Goal: Task Accomplishment & Management: Use online tool/utility

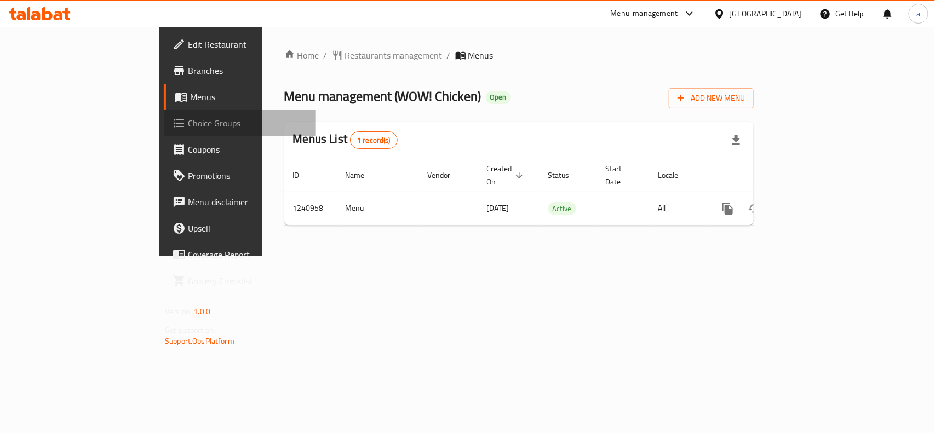
click at [188, 125] on span "Choice Groups" at bounding box center [247, 123] width 119 height 13
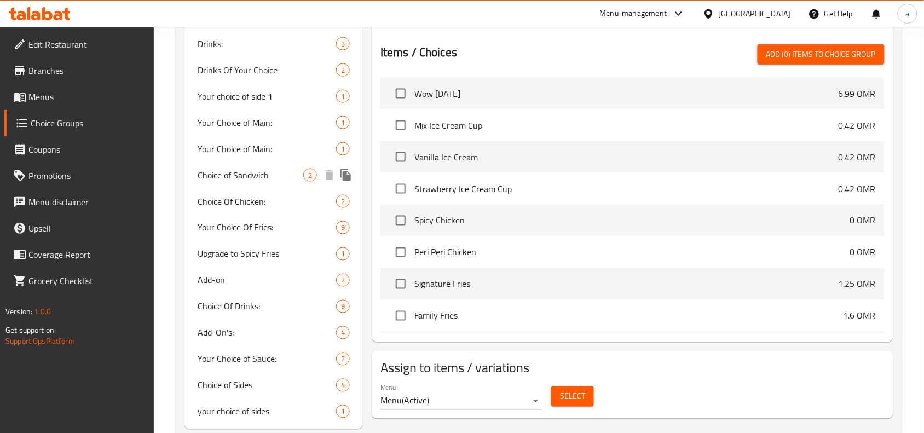
scroll to position [411, 0]
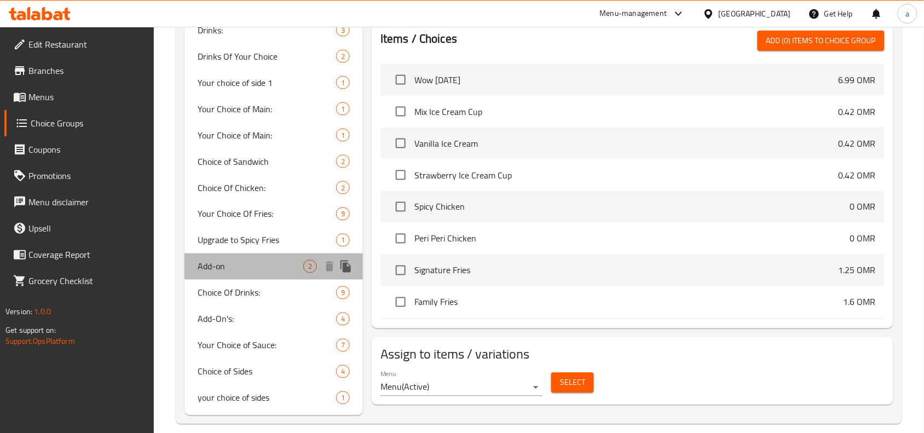
click at [251, 261] on span "Add-on" at bounding box center [251, 266] width 106 height 13
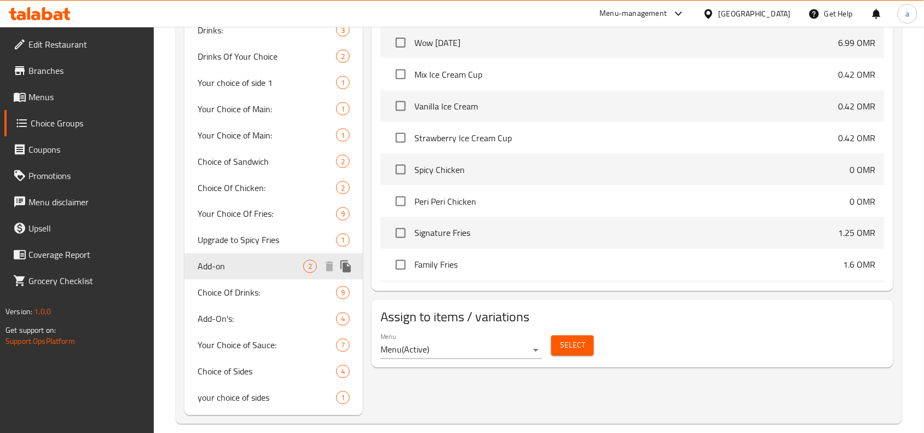
type input "Add-on"
type input "إضافة"
type input "1"
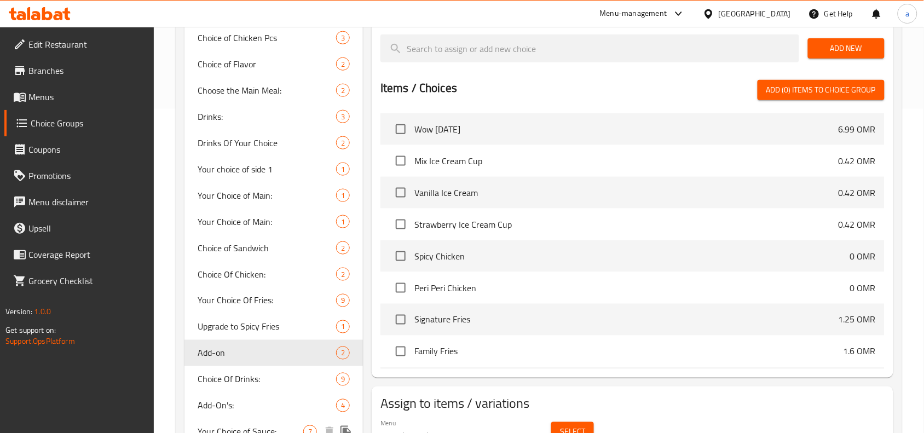
scroll to position [274, 0]
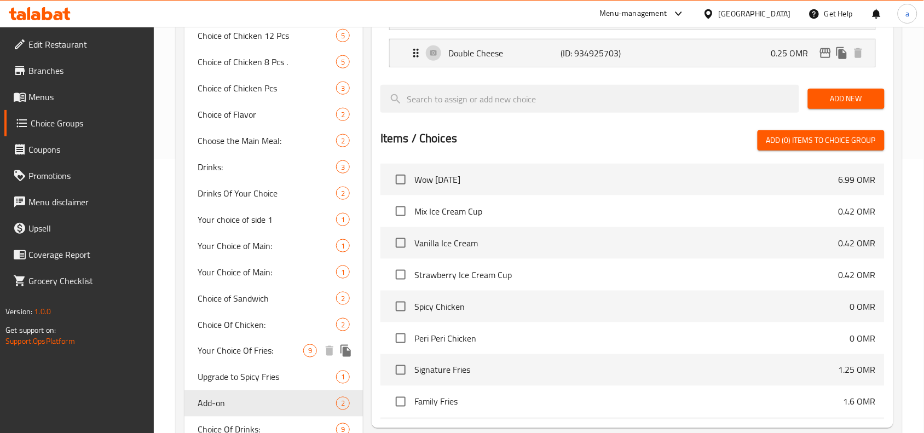
click at [236, 351] on span "Your Choice Of Fries:" at bounding box center [251, 350] width 106 height 13
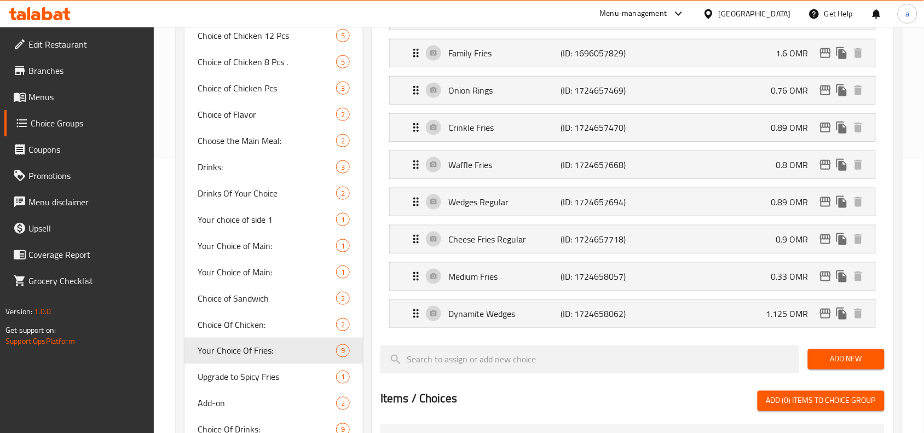
type input "Your Choice Of Fries:"
type input "اختيارك من البطاطس المقلية:"
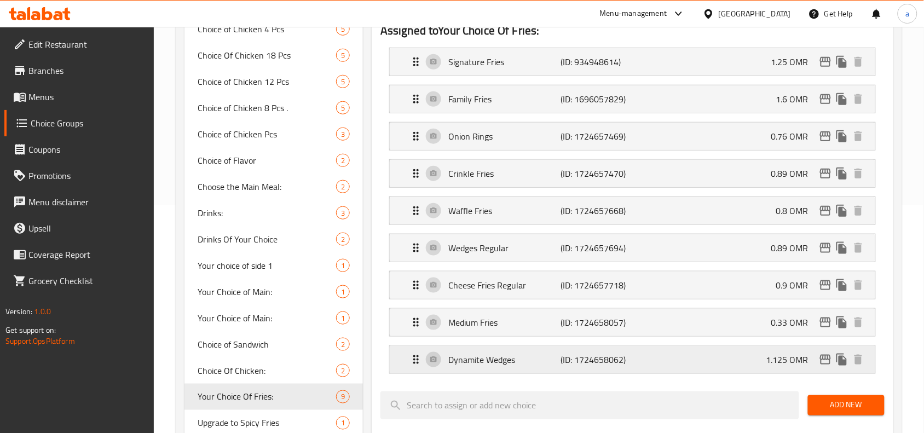
scroll to position [205, 0]
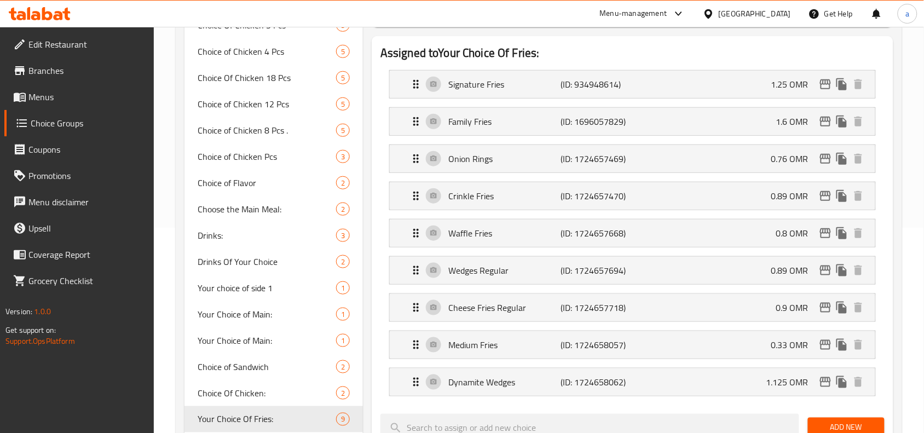
click at [785, 15] on div "[GEOGRAPHIC_DATA]" at bounding box center [755, 14] width 72 height 12
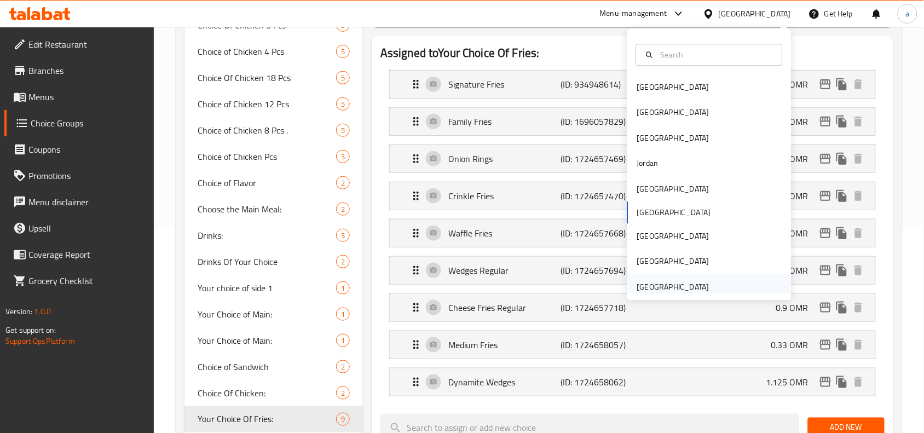
click at [686, 288] on div "[GEOGRAPHIC_DATA]" at bounding box center [673, 287] width 72 height 12
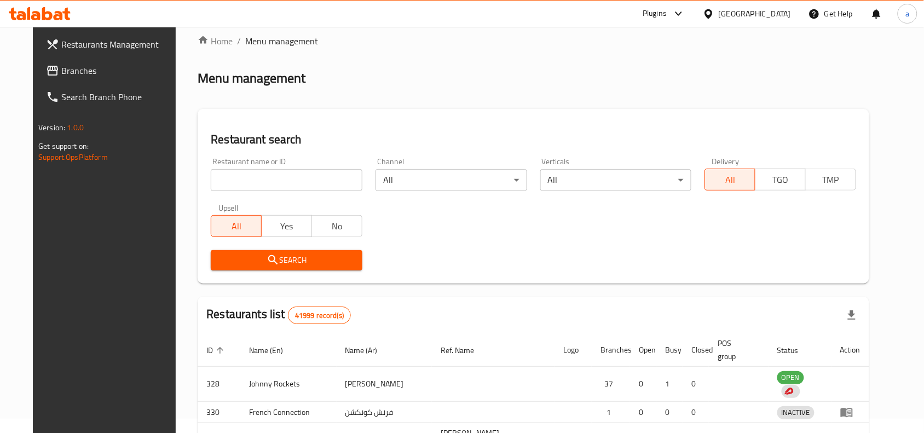
scroll to position [205, 0]
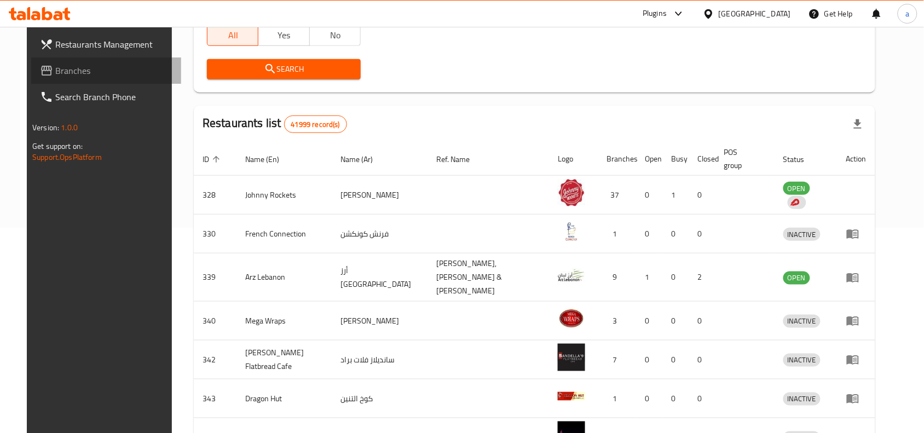
click at [36, 61] on link "Branches" at bounding box center [106, 71] width 150 height 26
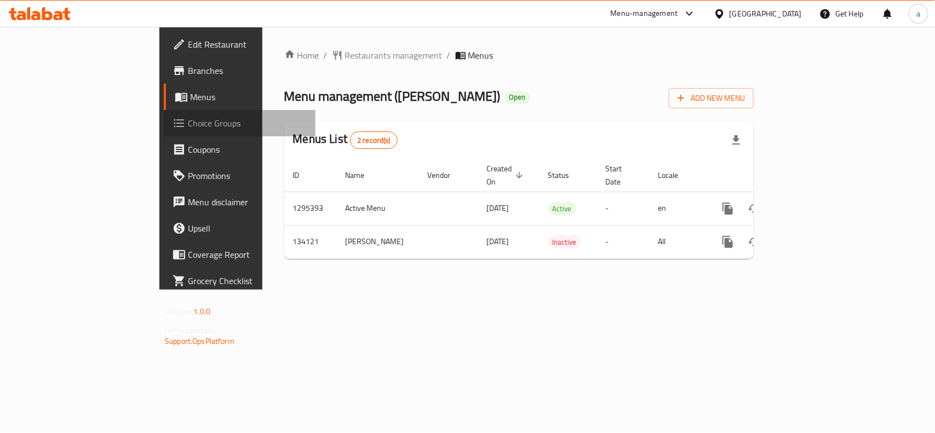
click at [164, 113] on link "Choice Groups" at bounding box center [240, 123] width 152 height 26
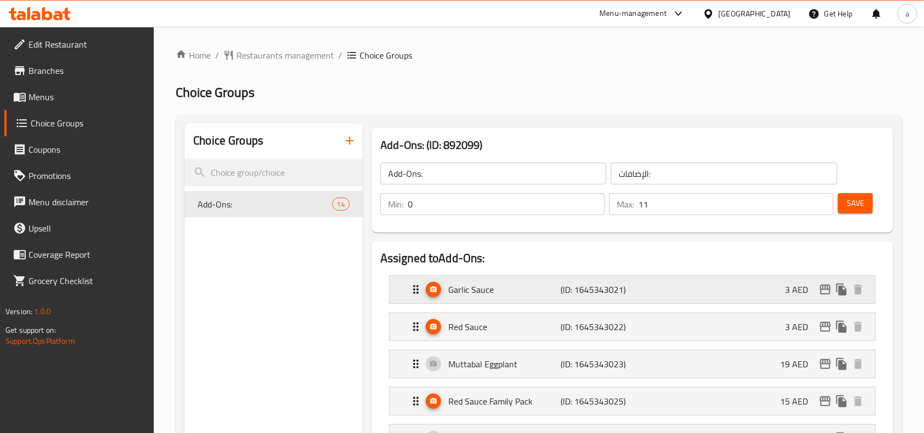
click at [511, 295] on p "Garlic Sauce" at bounding box center [505, 289] width 112 height 13
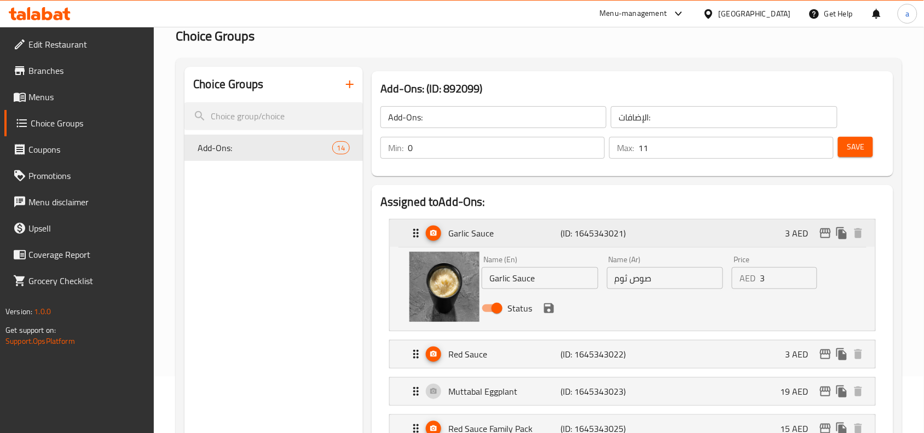
scroll to position [68, 0]
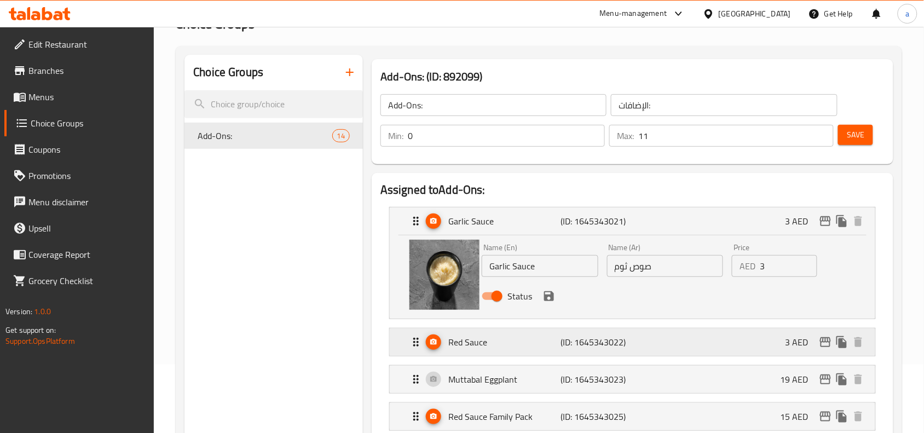
click at [485, 349] on p "Red Sauce" at bounding box center [505, 342] width 112 height 13
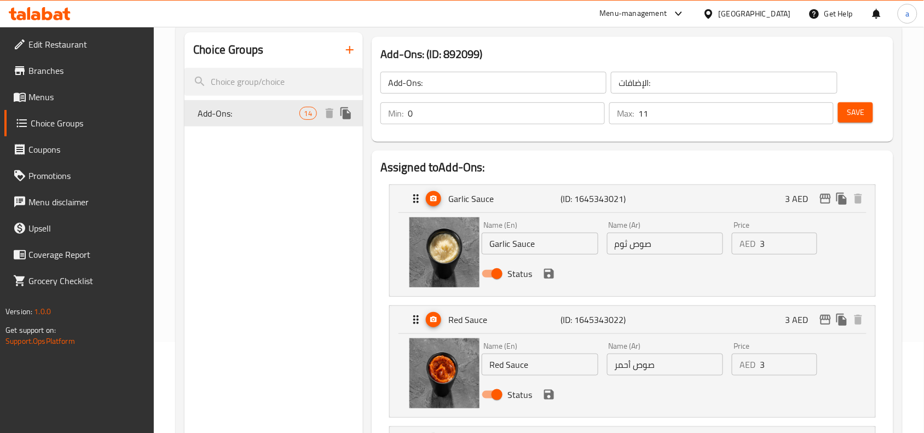
scroll to position [0, 0]
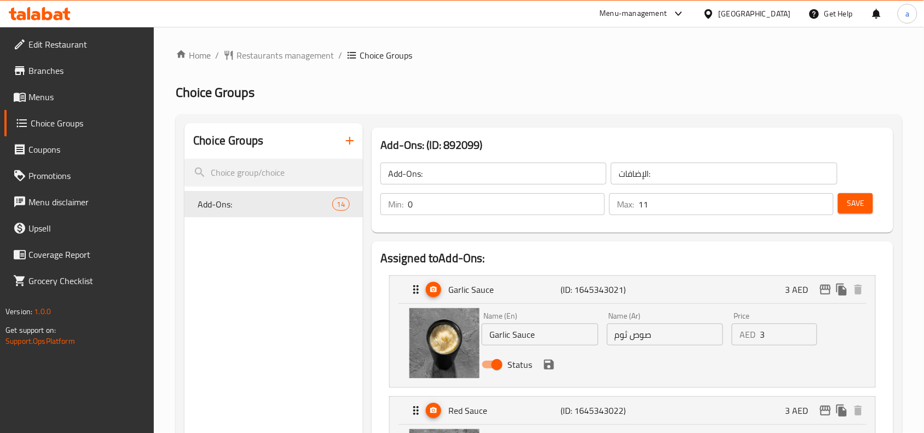
click at [96, 77] on span "Branches" at bounding box center [86, 70] width 117 height 13
